Goal: Task Accomplishment & Management: Use online tool/utility

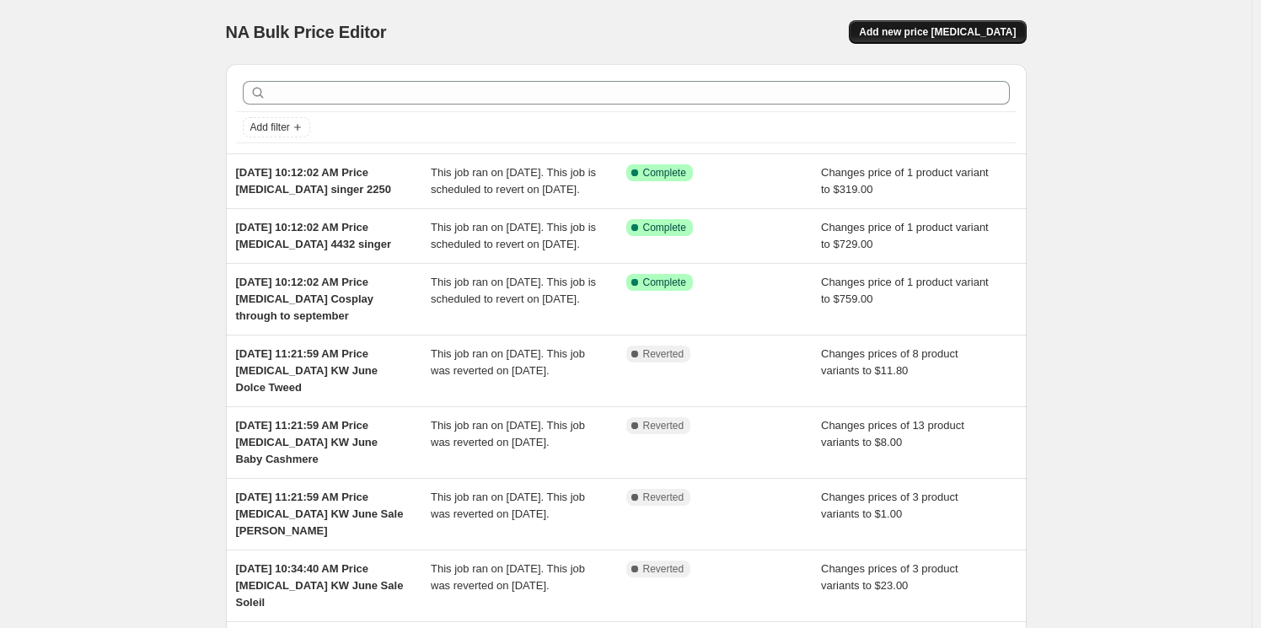
click at [963, 28] on span "Add new price [MEDICAL_DATA]" at bounding box center [937, 31] width 157 height 13
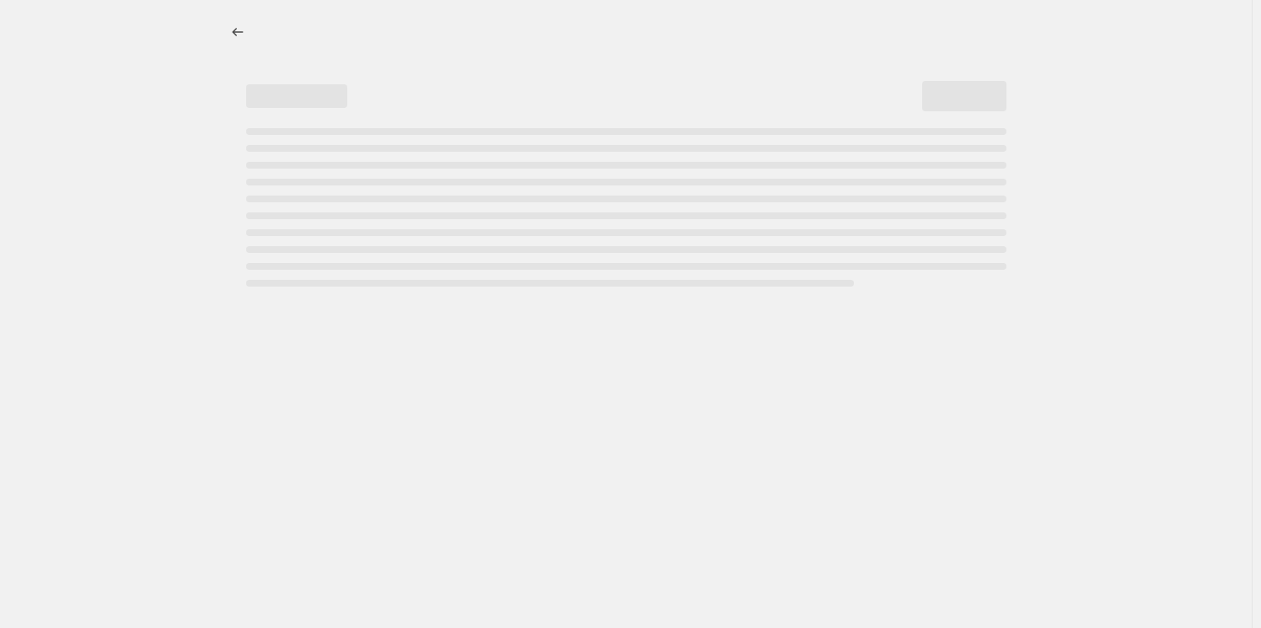
select select "percentage"
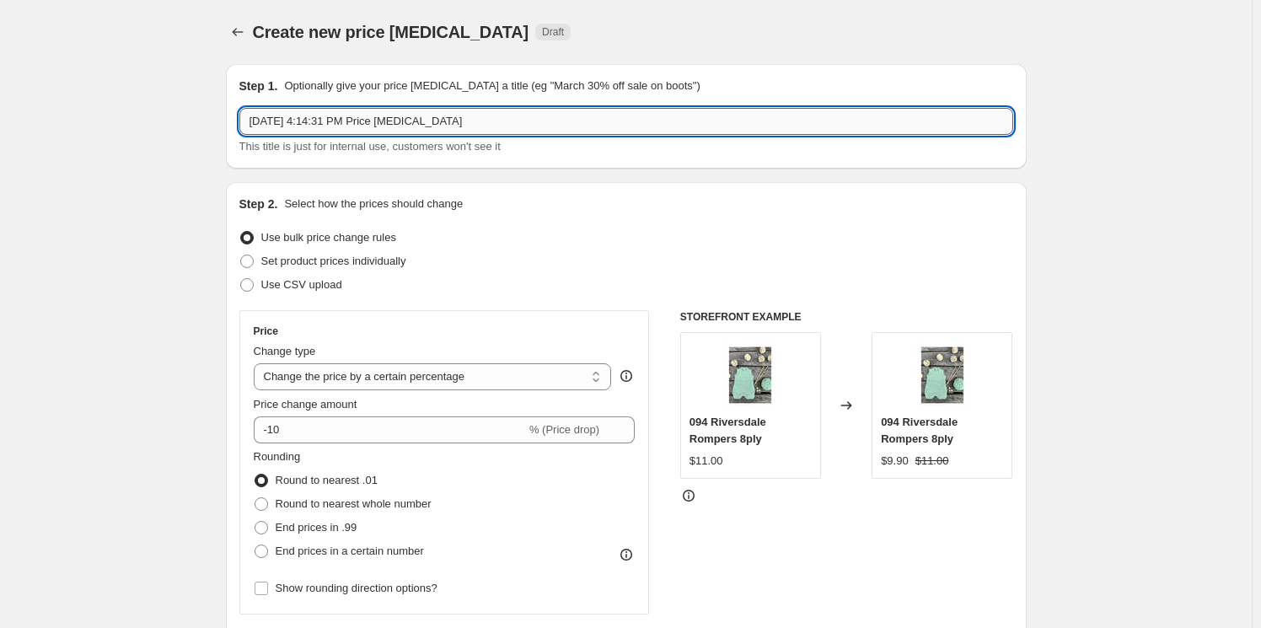
click at [510, 112] on input "[DATE] 4:14:31 PM Price [MEDICAL_DATA]" at bounding box center [626, 121] width 774 height 27
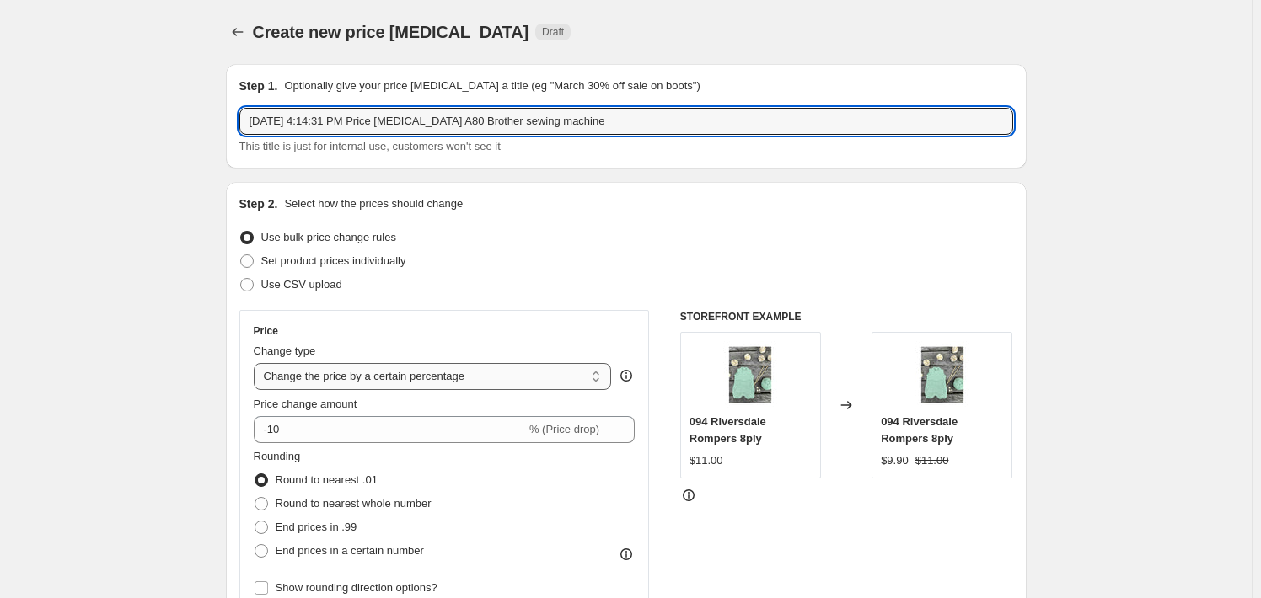
type input "[DATE] 4:14:31 PM Price [MEDICAL_DATA] A80 Brother sewing machine"
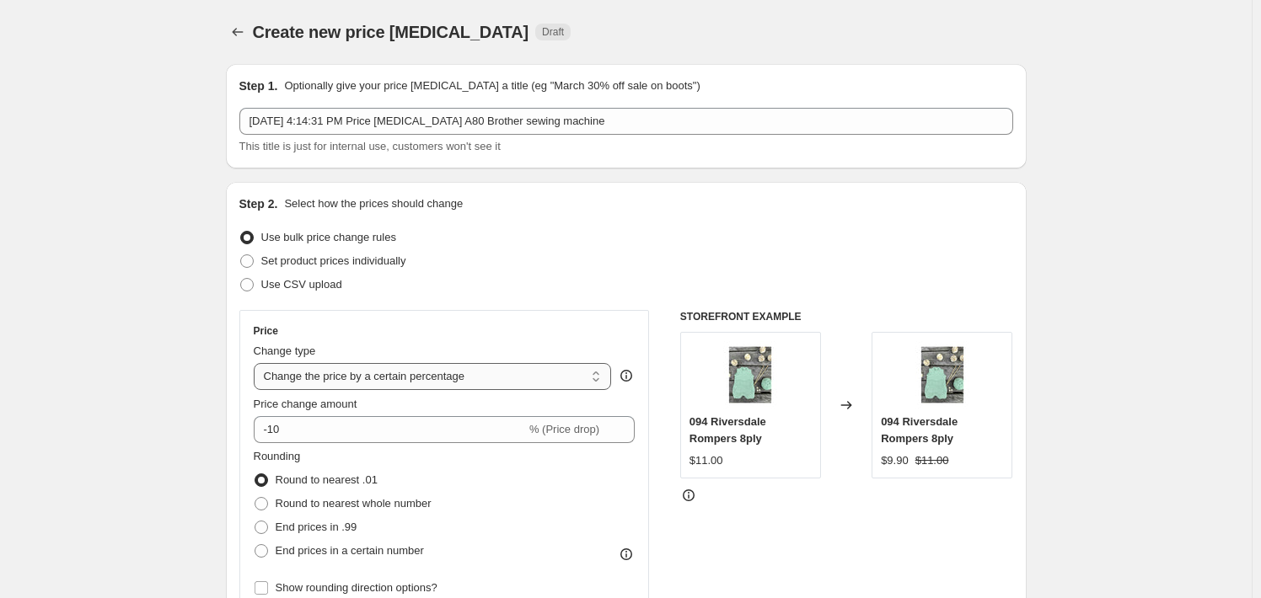
click at [572, 377] on select "Change the price to a certain amount Change the price by a certain amount Chang…" at bounding box center [433, 376] width 358 height 27
select select "to"
click at [257, 363] on select "Change the price to a certain amount Change the price by a certain amount Chang…" at bounding box center [433, 376] width 358 height 27
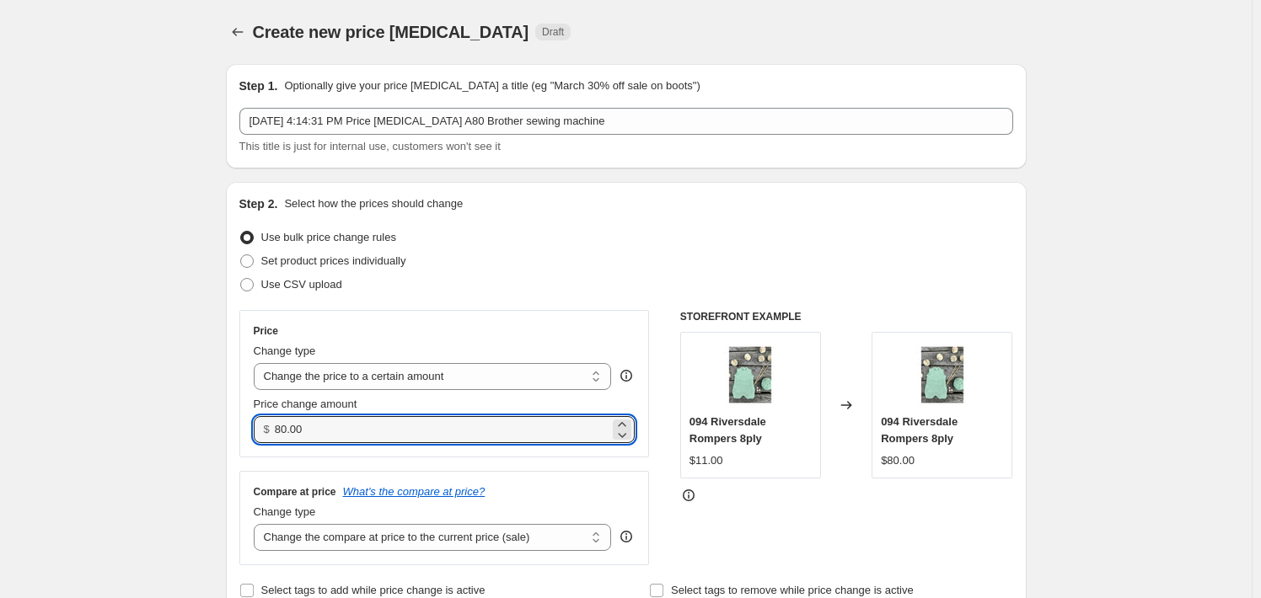
drag, startPoint x: 366, startPoint y: 429, endPoint x: 271, endPoint y: 429, distance: 95.2
click at [271, 429] on div "$ 80.00" at bounding box center [445, 429] width 382 height 27
type input "799.90"
click at [600, 544] on select "Change the compare at price to the current price (sale) Change the compare at p…" at bounding box center [433, 537] width 358 height 27
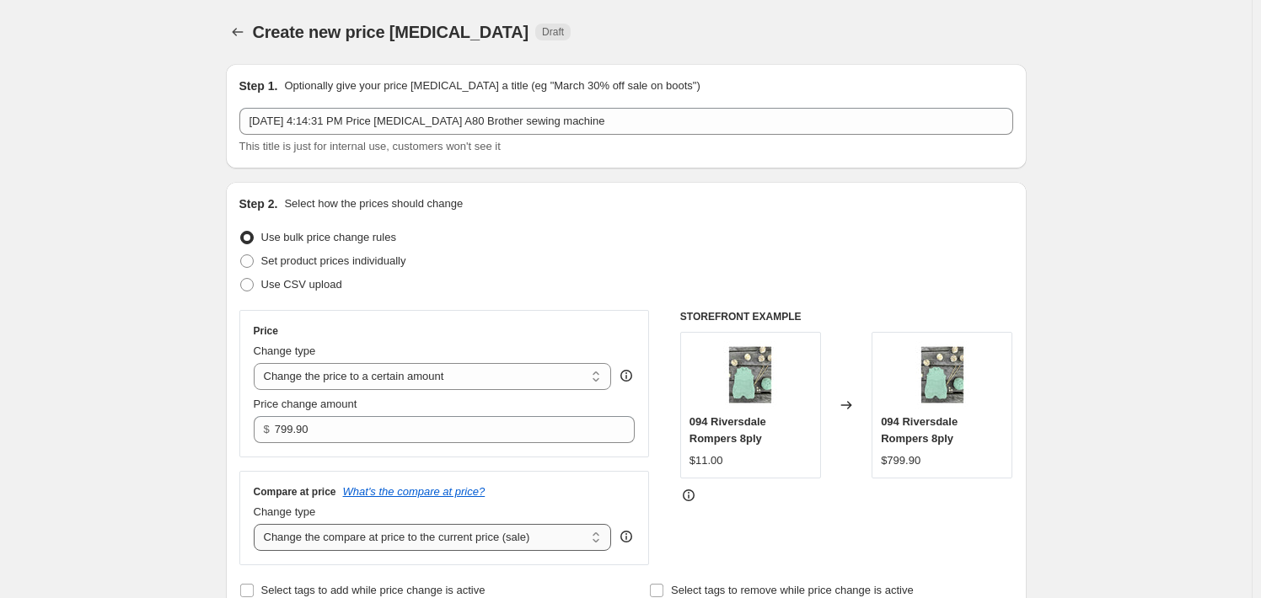
click at [257, 524] on select "Change the compare at price to the current price (sale) Change the compare at p…" at bounding box center [433, 537] width 358 height 27
click at [600, 539] on select "Change the compare at price to the current price (sale) Change the compare at p…" at bounding box center [433, 537] width 358 height 27
select select "no_change"
click at [257, 524] on select "Change the compare at price to the current price (sale) Change the compare at p…" at bounding box center [433, 537] width 358 height 27
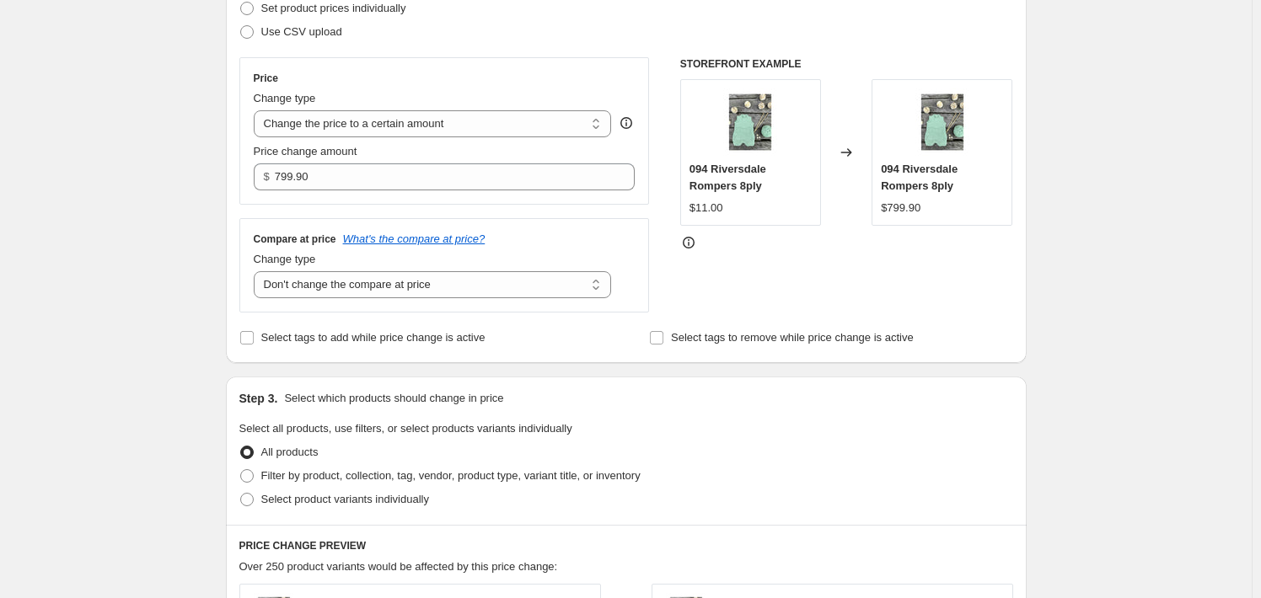
scroll to position [337, 0]
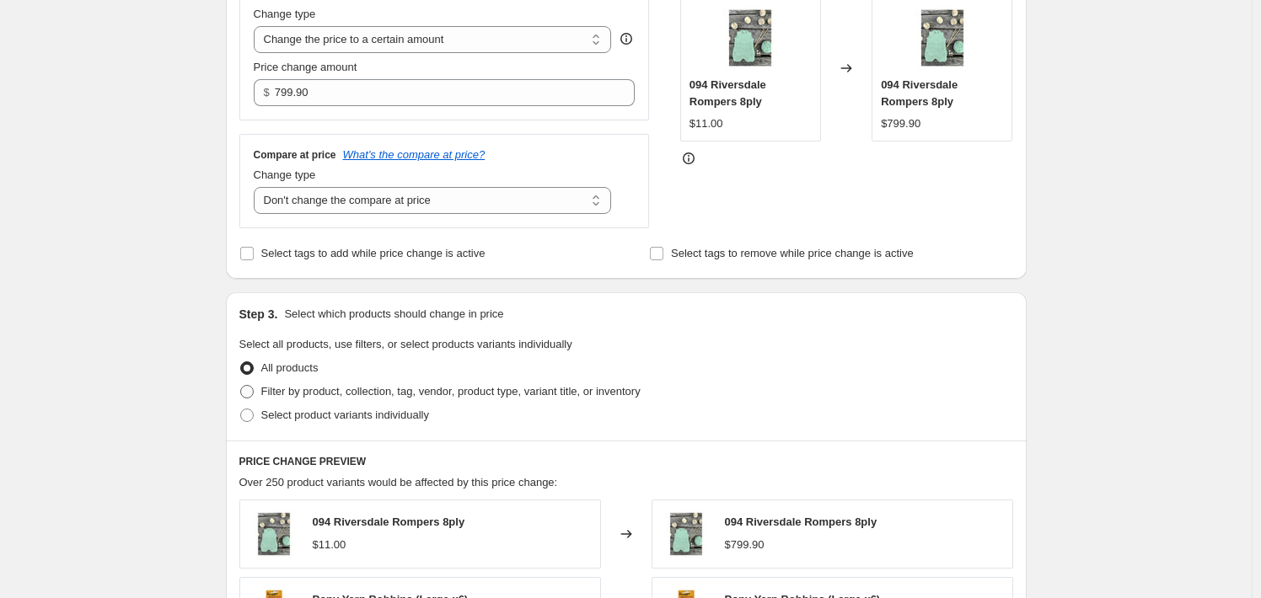
click at [351, 394] on span "Filter by product, collection, tag, vendor, product type, variant title, or inv…" at bounding box center [450, 391] width 379 height 13
click at [241, 386] on input "Filter by product, collection, tag, vendor, product type, variant title, or inv…" at bounding box center [240, 385] width 1 height 1
radio input "true"
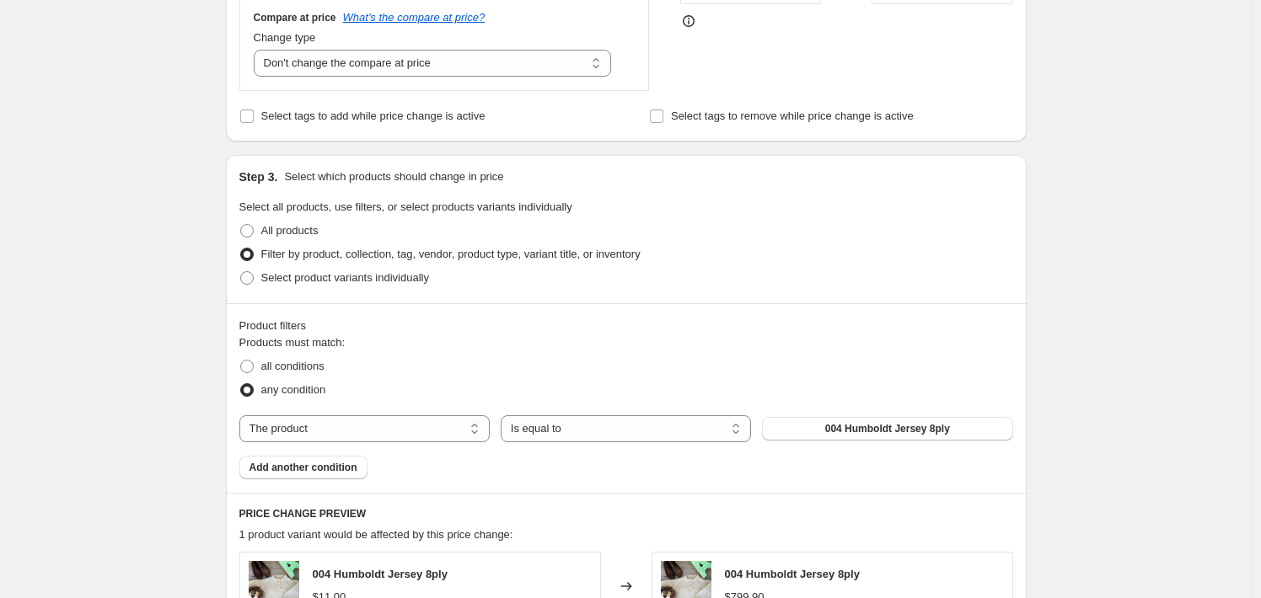
scroll to position [506, 0]
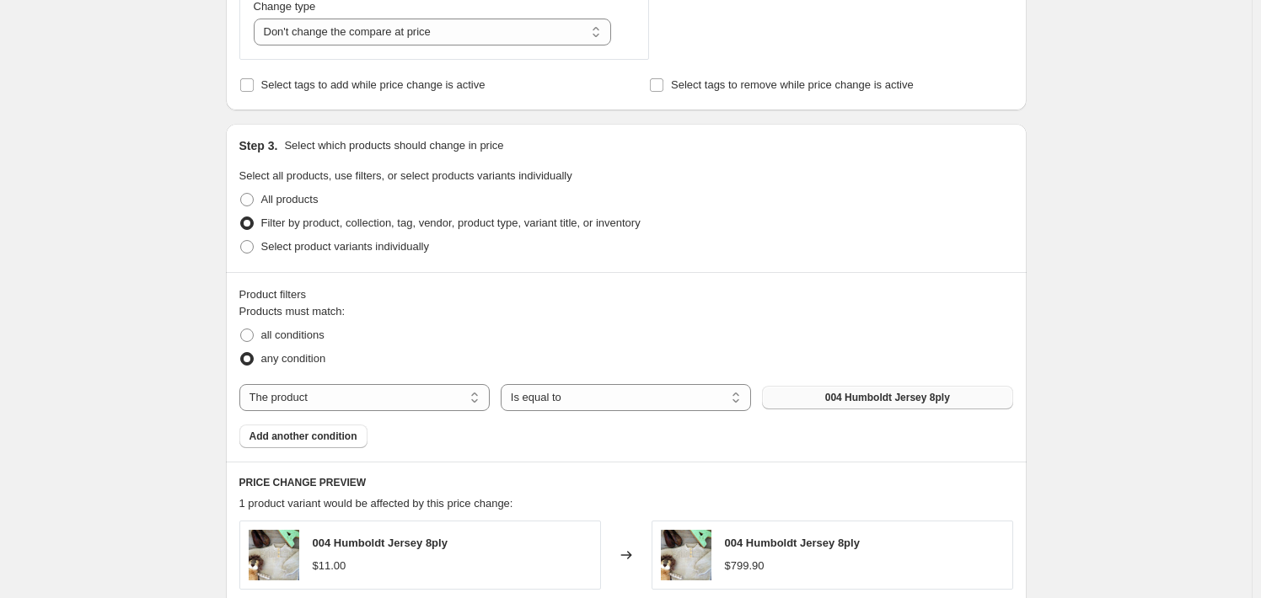
click at [876, 401] on span "004 Humboldt Jersey 8ply" at bounding box center [887, 397] width 125 height 13
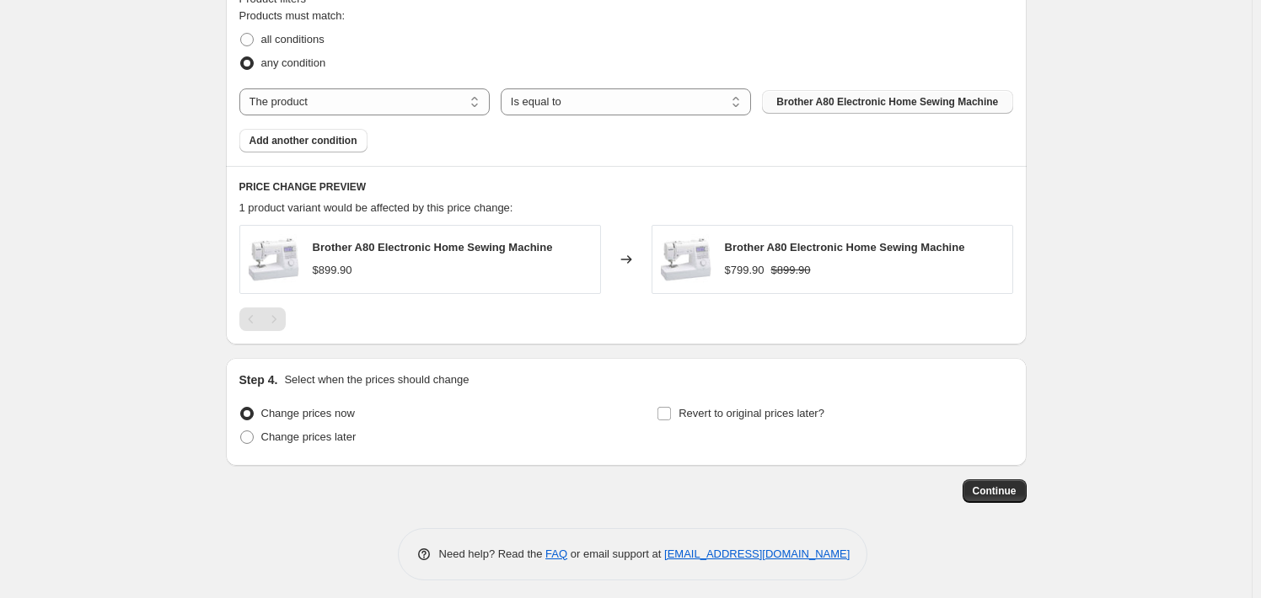
scroll to position [808, 0]
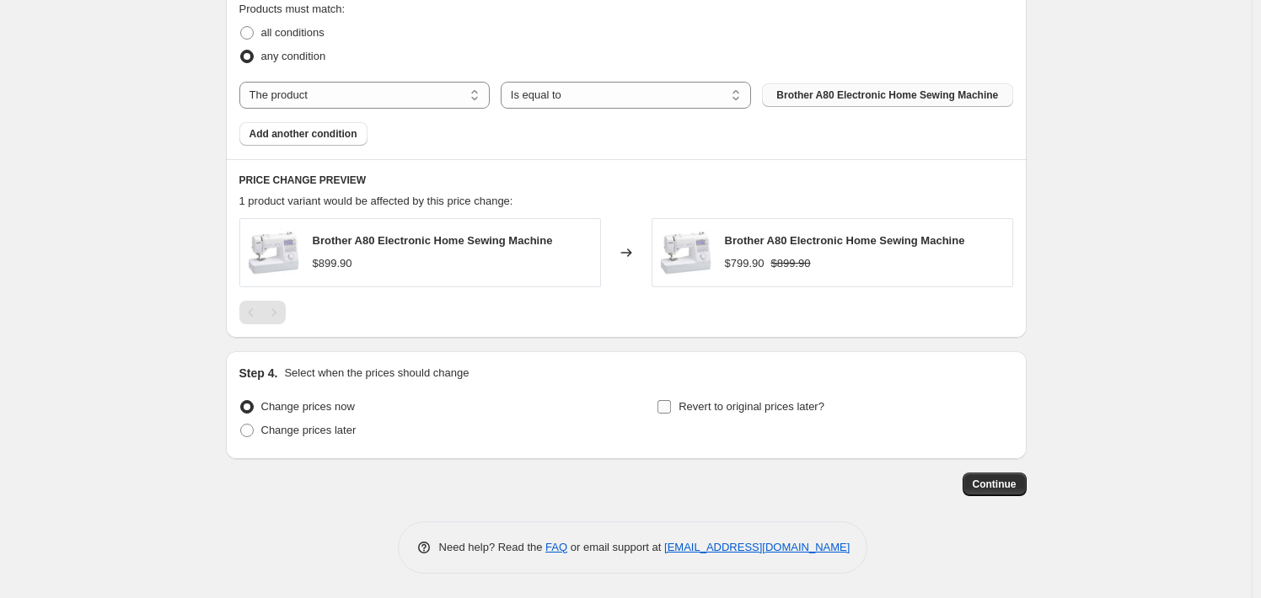
click at [745, 406] on span "Revert to original prices later?" at bounding box center [751, 406] width 146 height 13
click at [671, 406] on input "Revert to original prices later?" at bounding box center [663, 406] width 13 height 13
checkbox input "true"
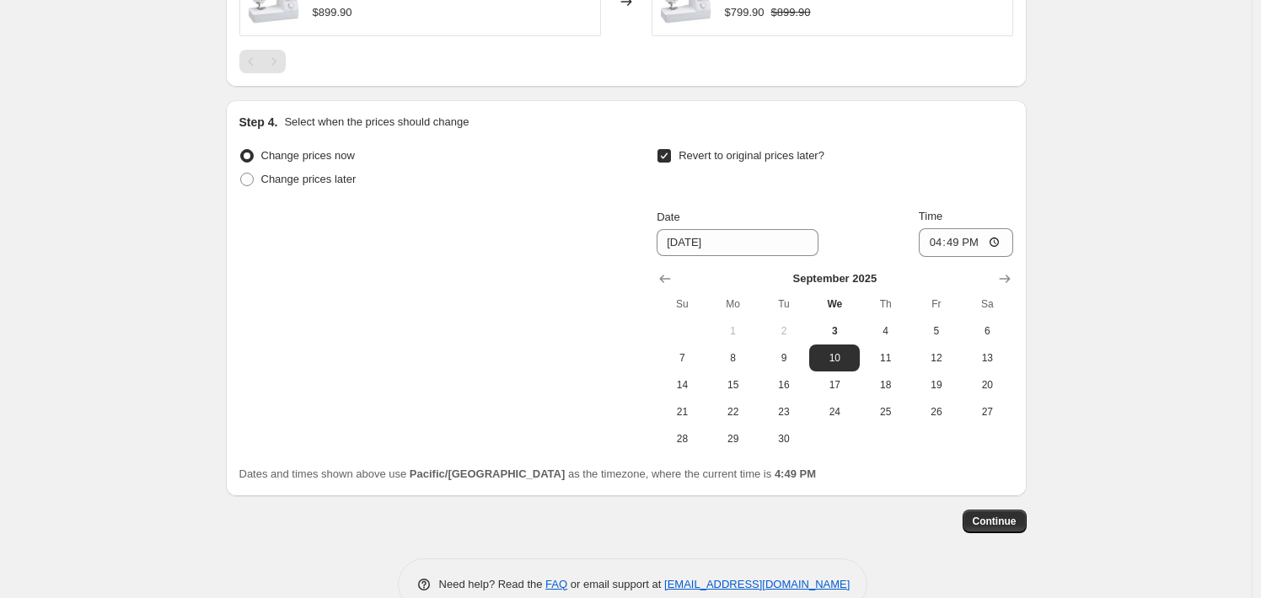
scroll to position [1061, 0]
click at [939, 415] on span "26" at bounding box center [936, 410] width 37 height 13
type input "[DATE]"
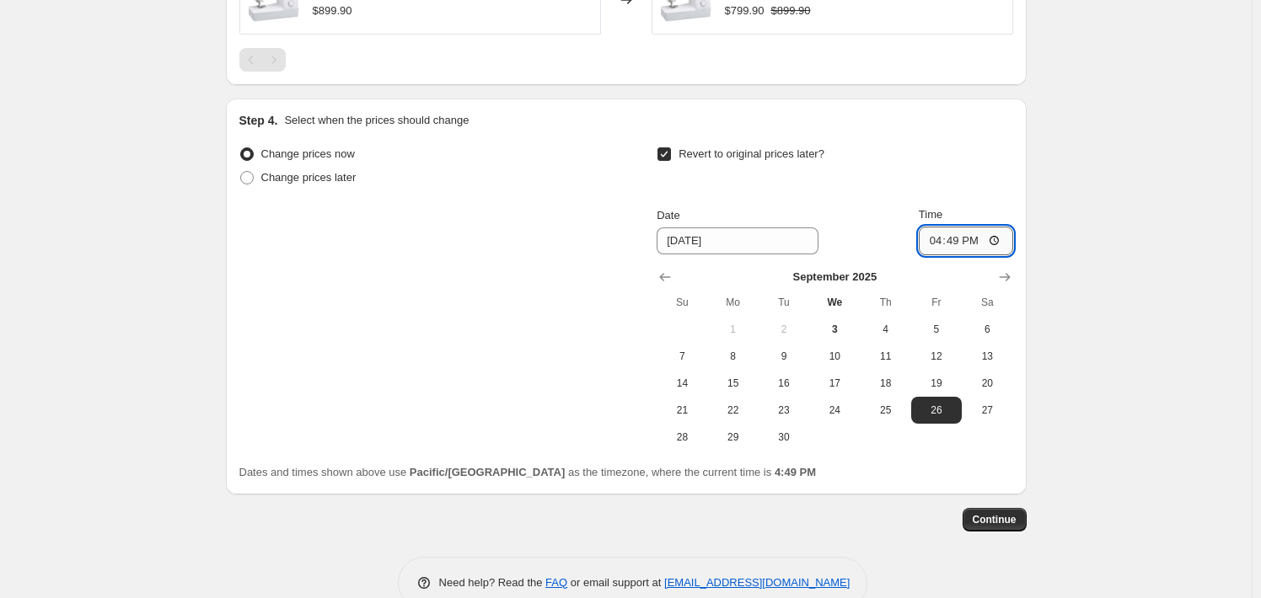
click at [937, 240] on input "16:49" at bounding box center [966, 241] width 94 height 29
type input "23:59"
click at [998, 515] on span "Continue" at bounding box center [994, 519] width 44 height 13
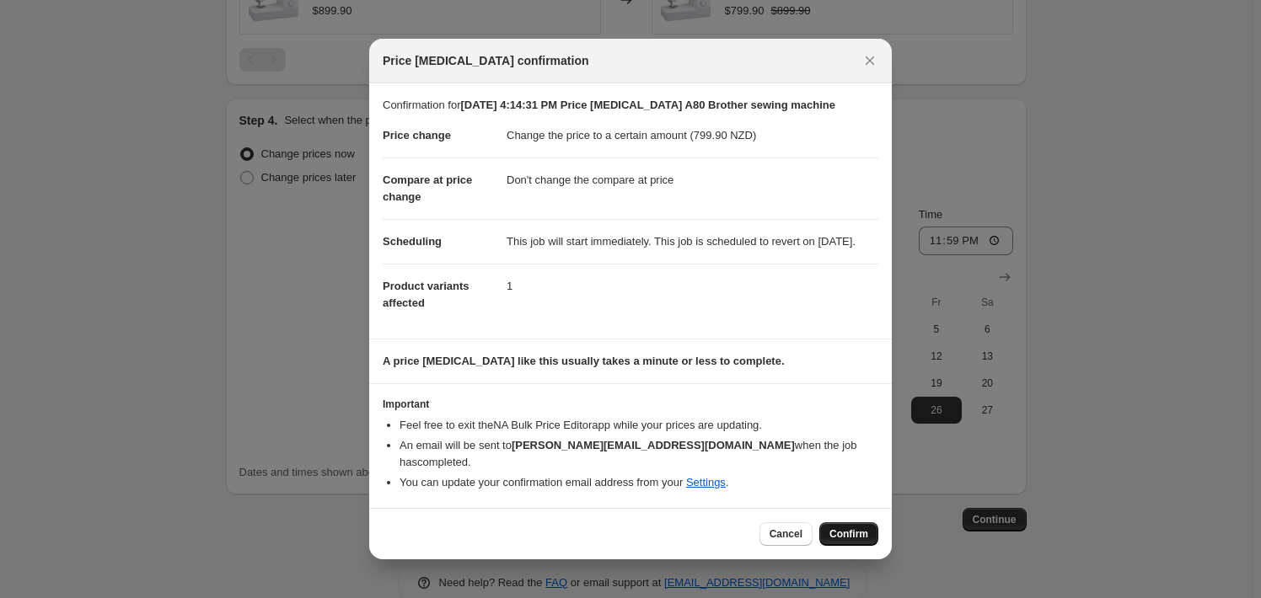
click at [847, 533] on span "Confirm" at bounding box center [848, 534] width 39 height 13
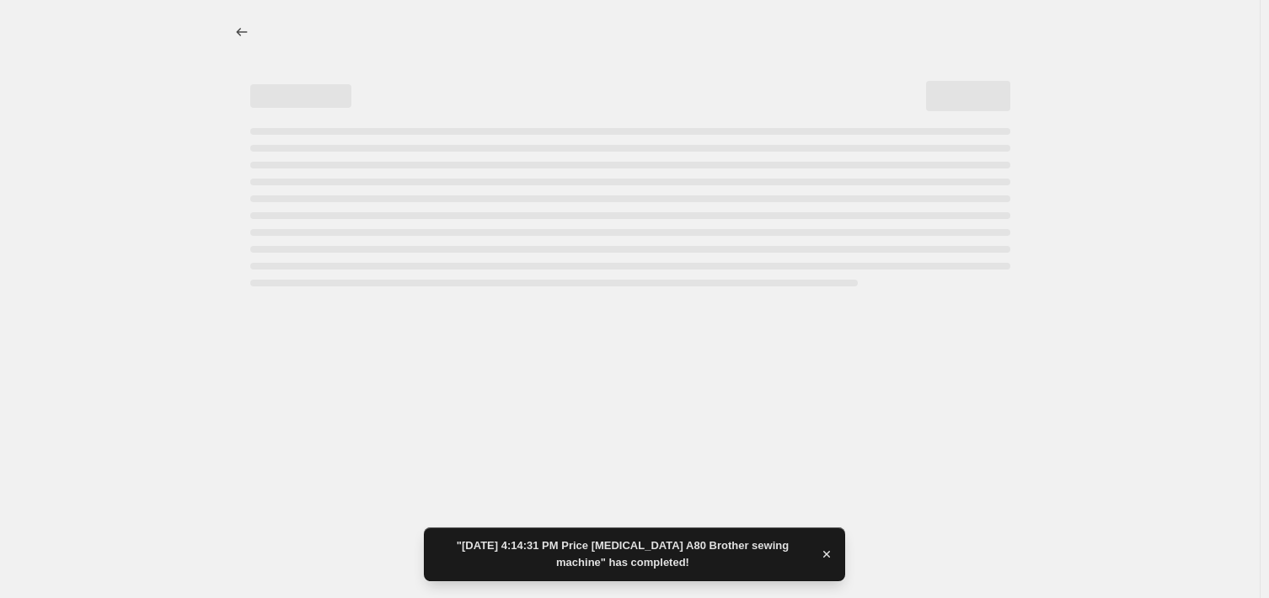
select select "no_change"
